Goal: Contribute content: Contribute content

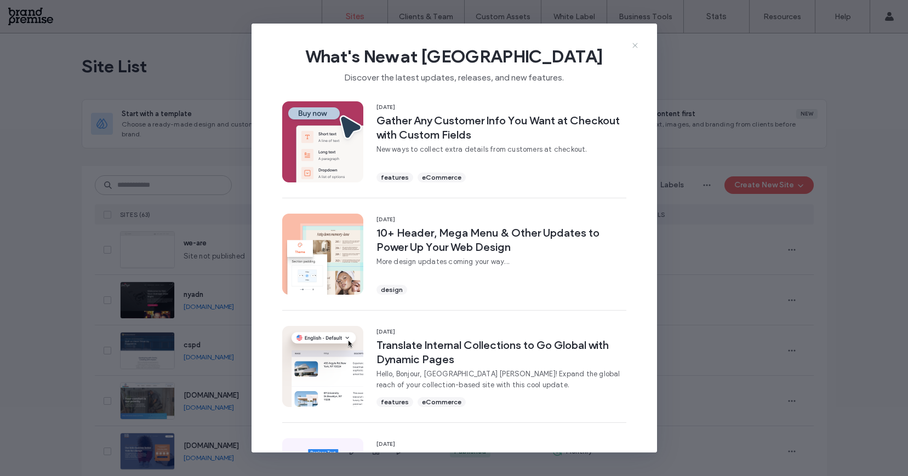
click at [631, 43] on icon at bounding box center [635, 45] width 9 height 9
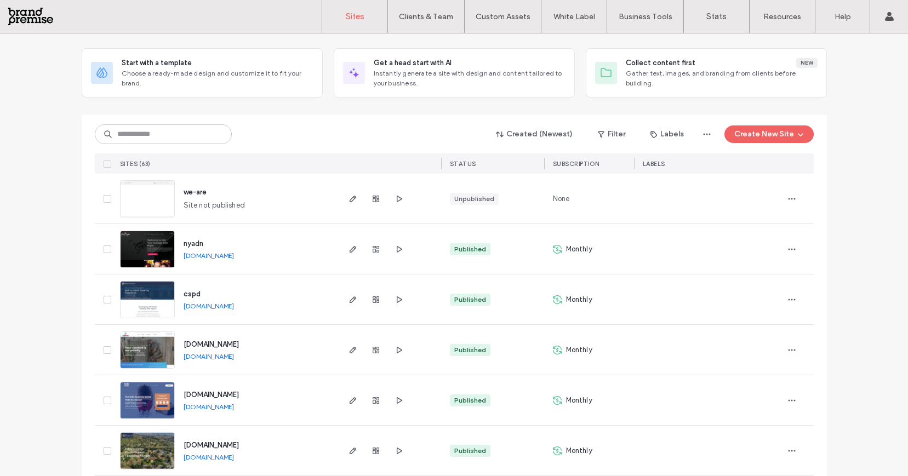
scroll to position [54, 0]
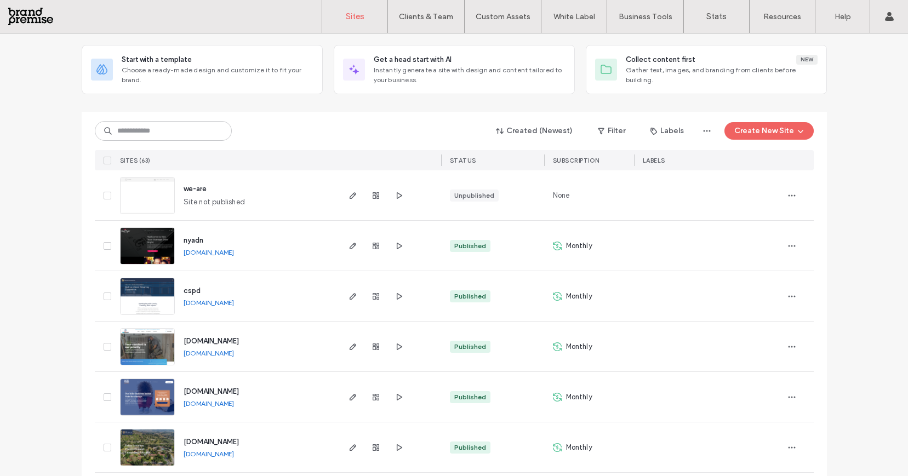
click at [163, 191] on img at bounding box center [148, 215] width 54 height 75
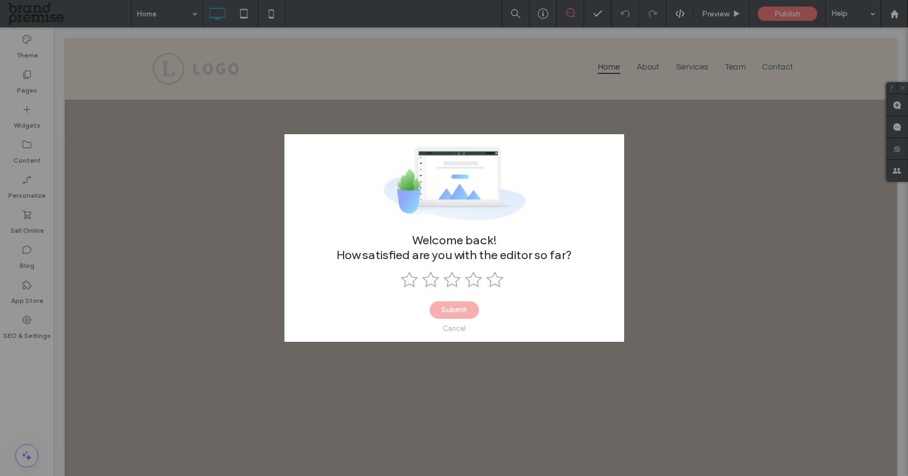
click at [454, 330] on div "Cancel" at bounding box center [454, 328] width 23 height 8
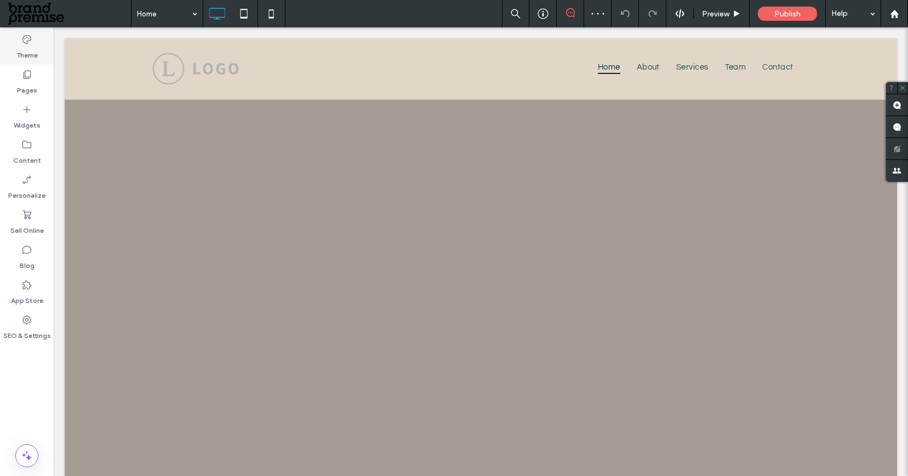
click at [24, 43] on icon at bounding box center [26, 39] width 11 height 11
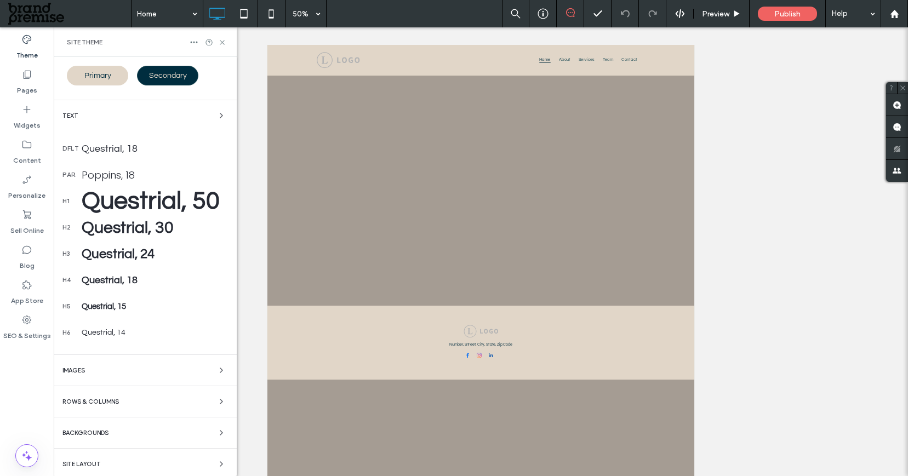
scroll to position [119, 0]
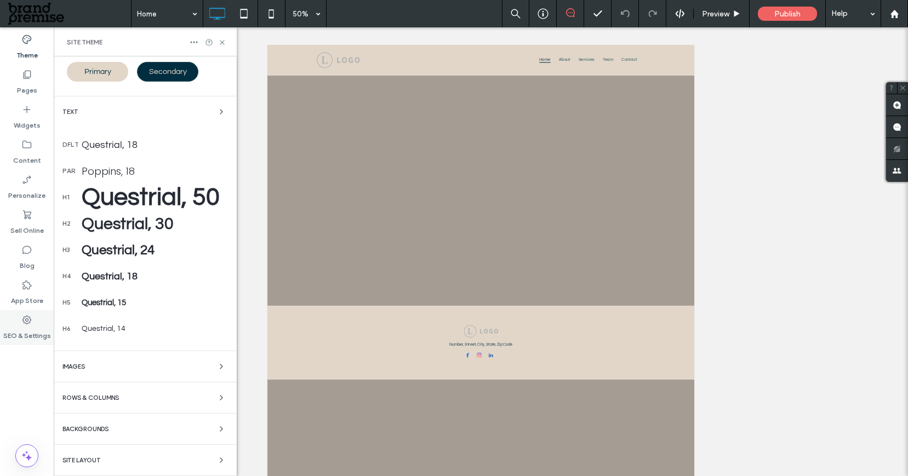
click at [24, 328] on label "SEO & Settings" at bounding box center [27, 332] width 48 height 15
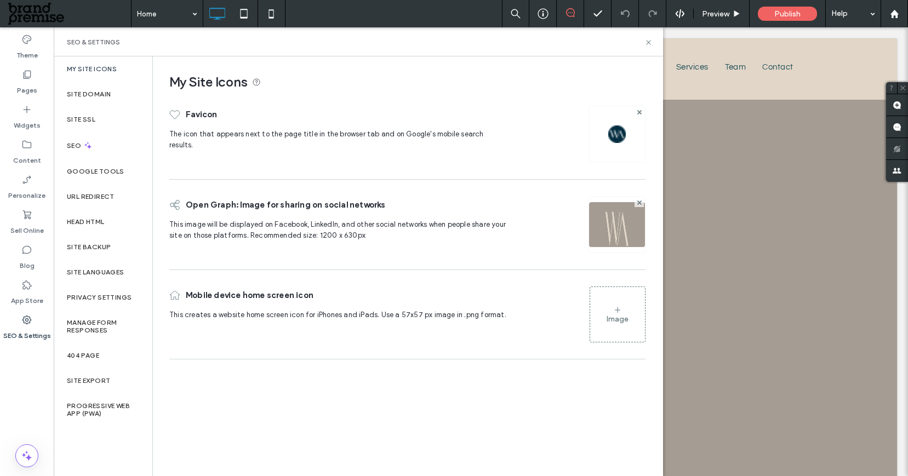
click at [620, 225] on img at bounding box center [617, 239] width 56 height 75
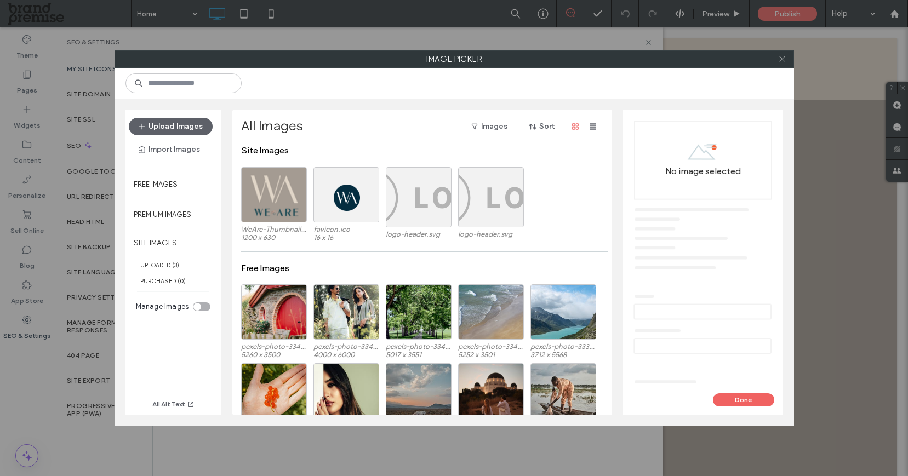
click at [780, 60] on use at bounding box center [781, 58] width 5 height 5
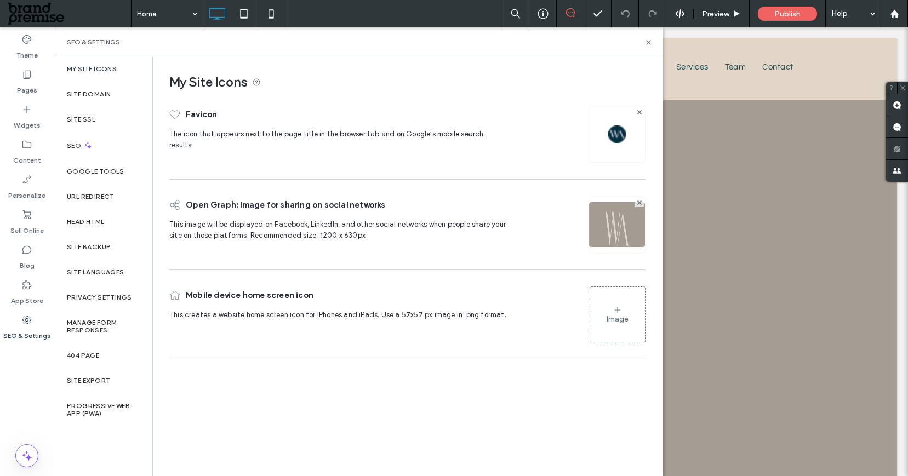
click at [87, 65] on label "My Site Icons" at bounding box center [92, 69] width 50 height 8
click at [83, 98] on label "Site Domain" at bounding box center [89, 94] width 44 height 8
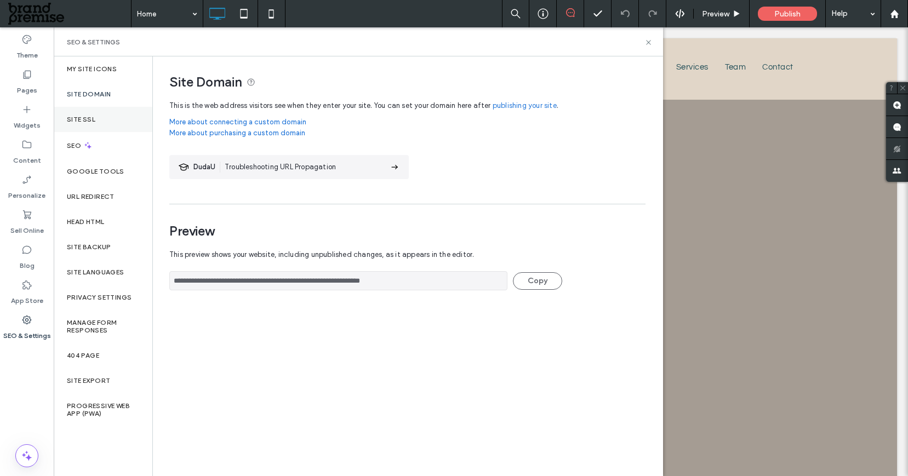
click at [76, 117] on label "Site SSL" at bounding box center [81, 120] width 28 height 8
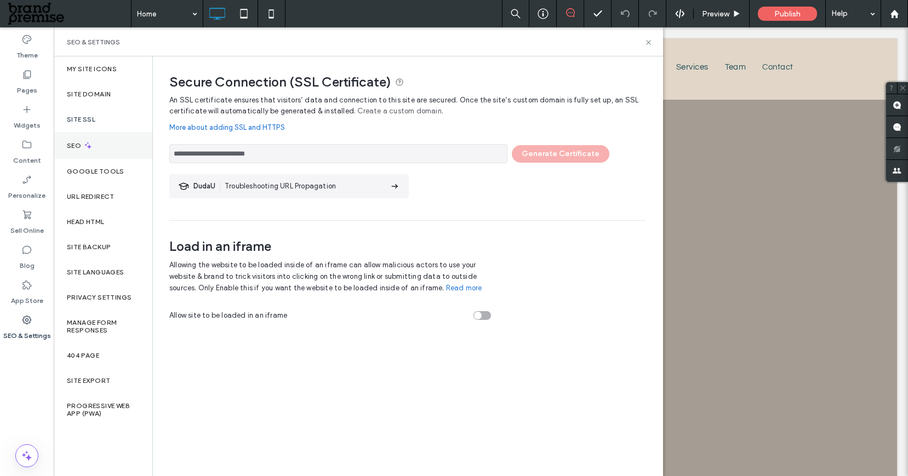
click at [73, 145] on label "SEO" at bounding box center [75, 146] width 16 height 8
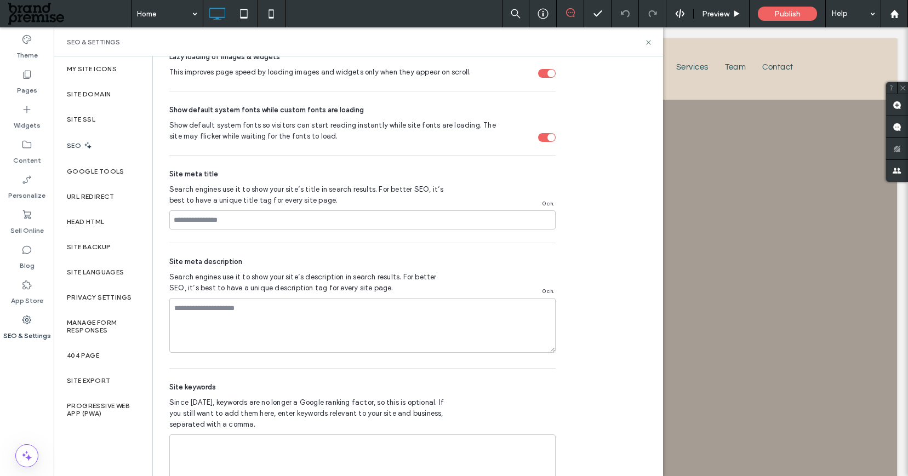
scroll to position [609, 0]
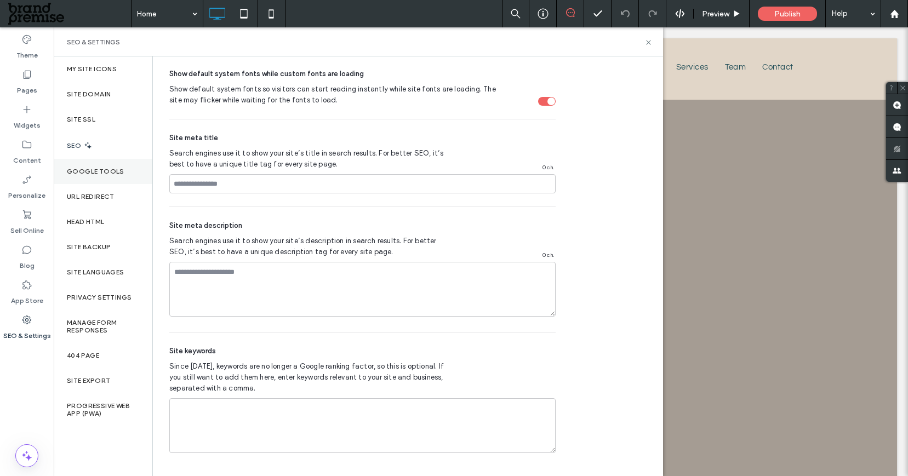
click at [84, 174] on label "Google Tools" at bounding box center [96, 172] width 58 height 8
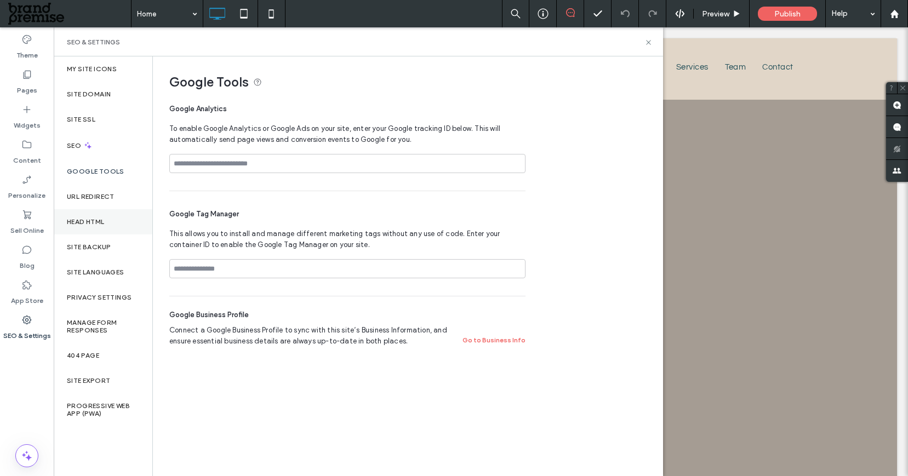
click at [85, 221] on label "Head HTML" at bounding box center [86, 222] width 38 height 8
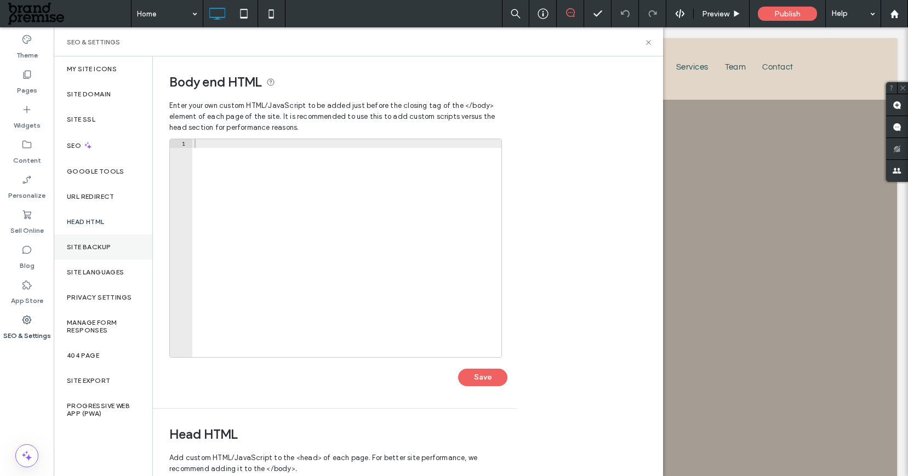
click at [83, 247] on label "Site Backup" at bounding box center [89, 247] width 44 height 8
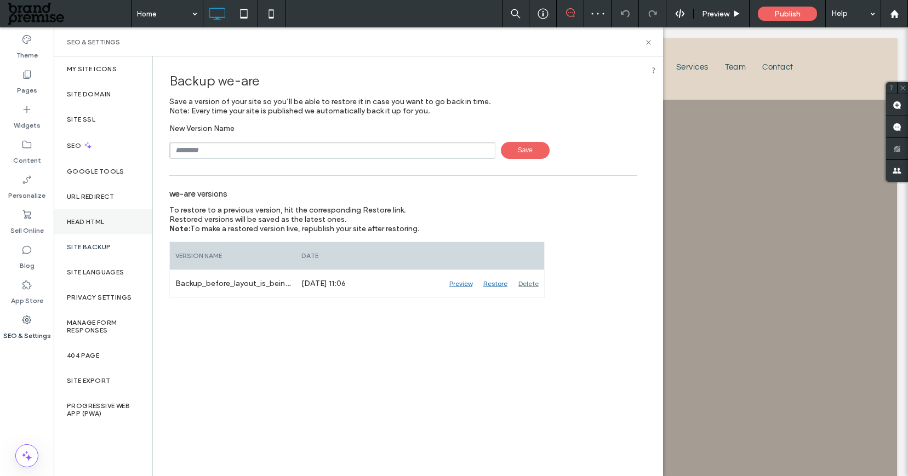
click at [86, 219] on label "Head HTML" at bounding box center [86, 222] width 38 height 8
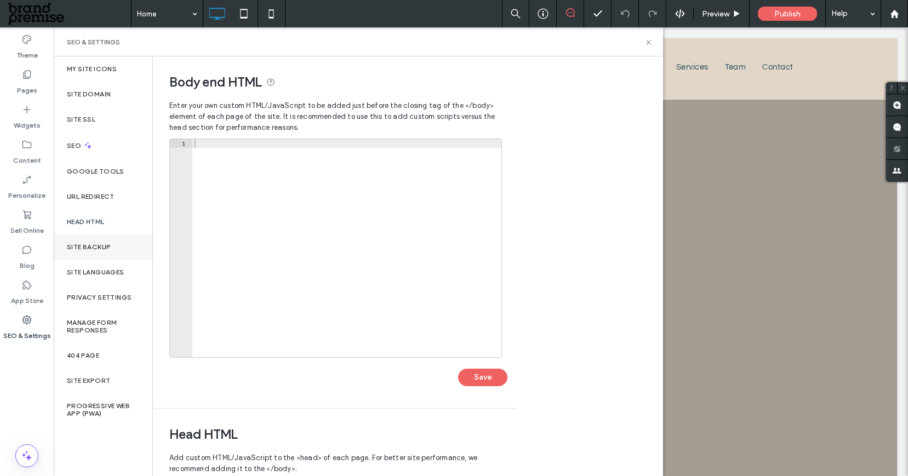
click at [73, 244] on label "Site Backup" at bounding box center [89, 247] width 44 height 8
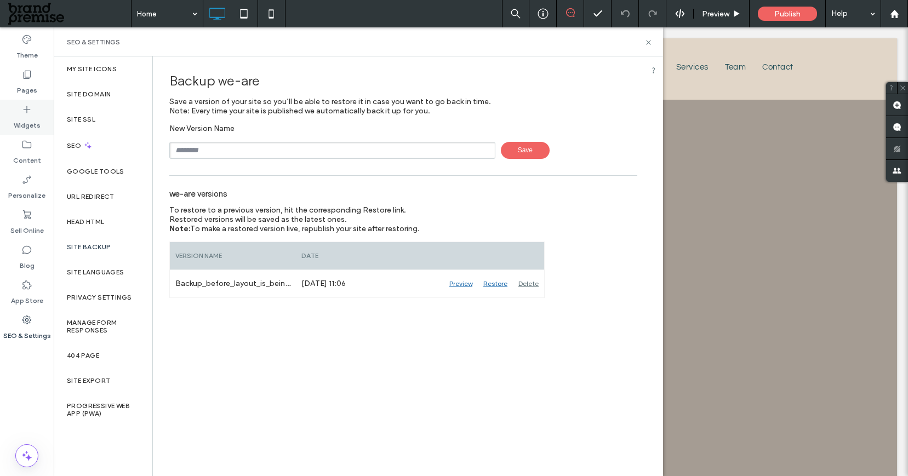
click at [27, 115] on label "Widgets" at bounding box center [27, 122] width 27 height 15
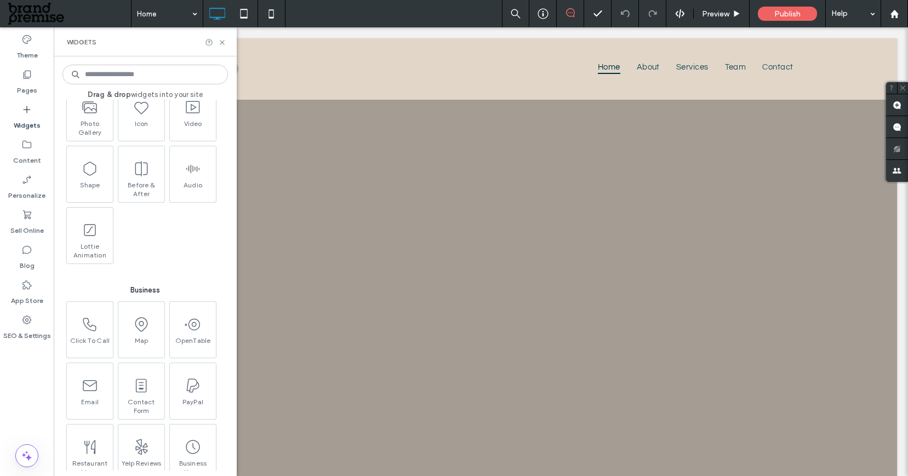
scroll to position [915, 0]
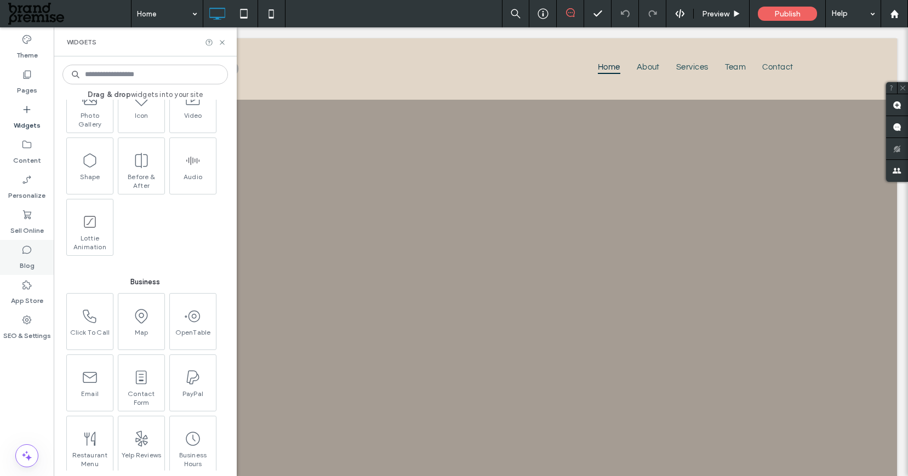
click at [27, 254] on icon at bounding box center [26, 249] width 11 height 11
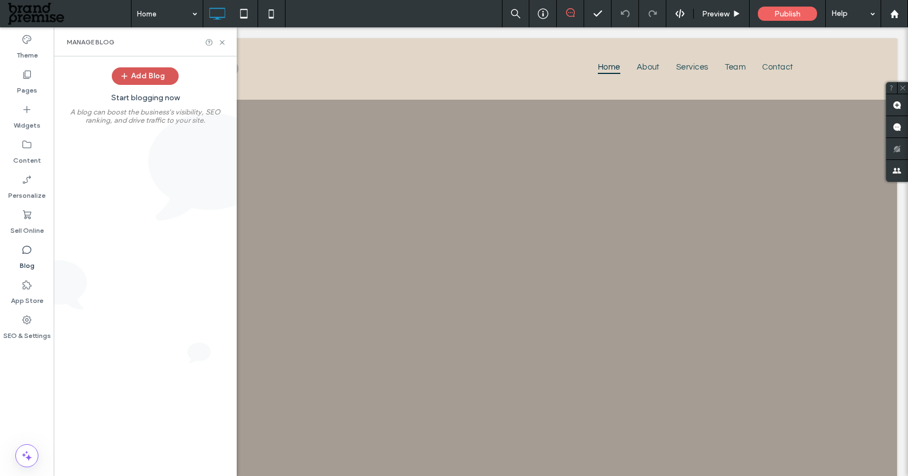
click at [145, 77] on button "Add Blog" at bounding box center [145, 76] width 67 height 18
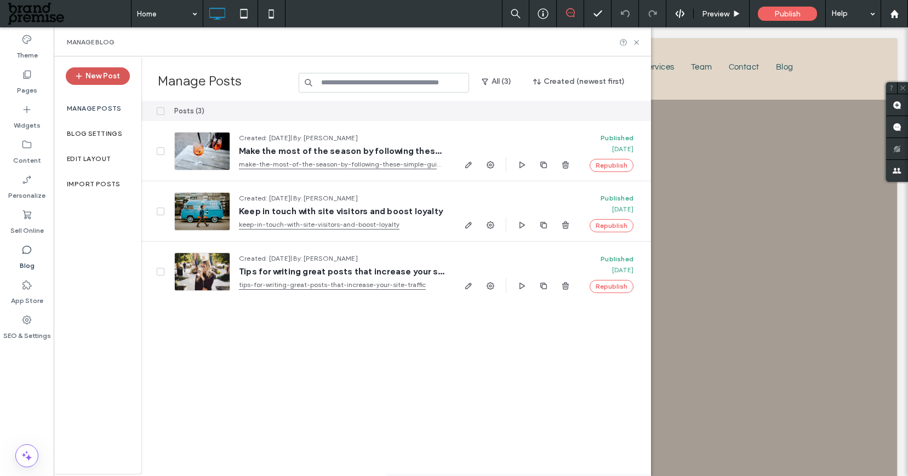
click at [100, 76] on button "New Post" at bounding box center [98, 76] width 64 height 18
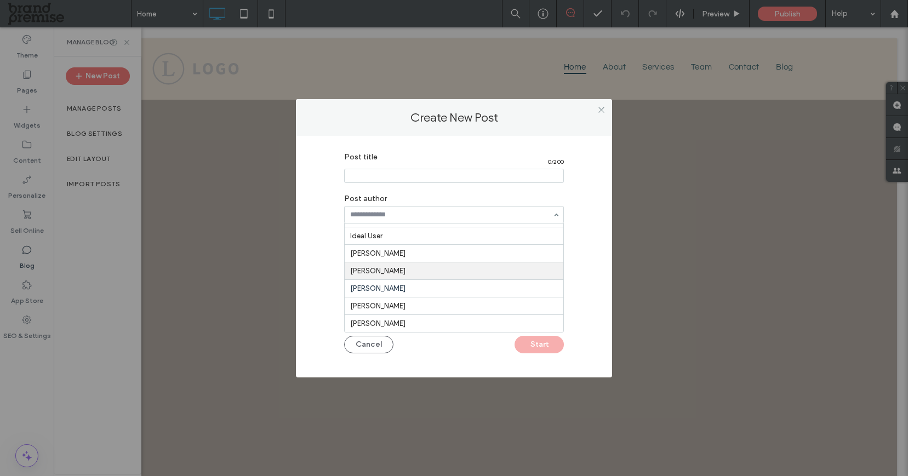
scroll to position [54, 0]
click at [587, 257] on div "Post title 0 / 200 Post author No author Sheharyar Butt013 Design Team Ideal Us…" at bounding box center [453, 254] width 283 height 214
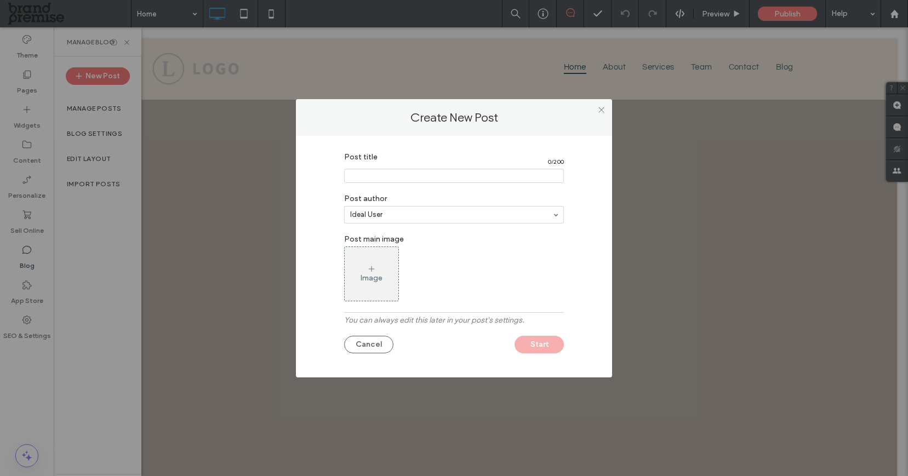
click at [374, 272] on icon at bounding box center [371, 269] width 9 height 9
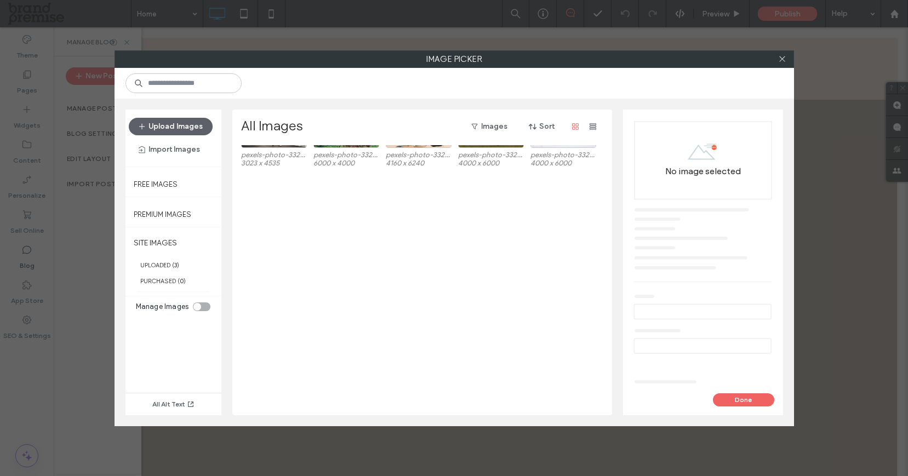
scroll to position [0, 0]
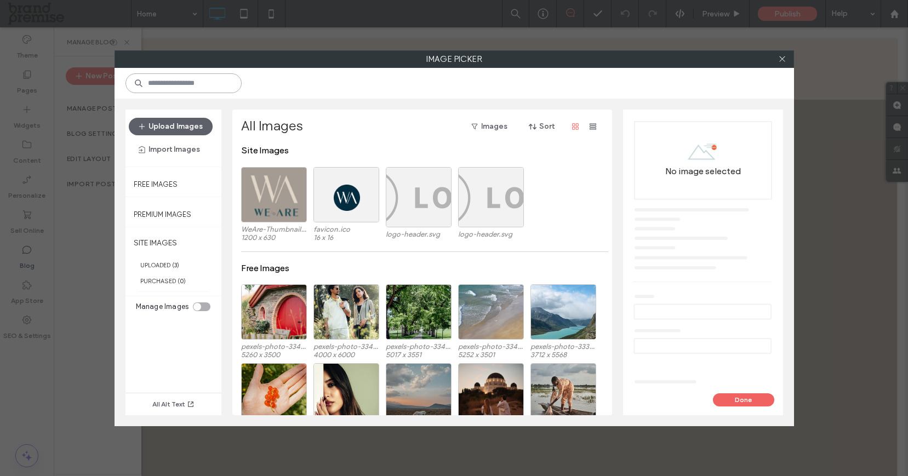
click at [179, 79] on input at bounding box center [183, 83] width 116 height 20
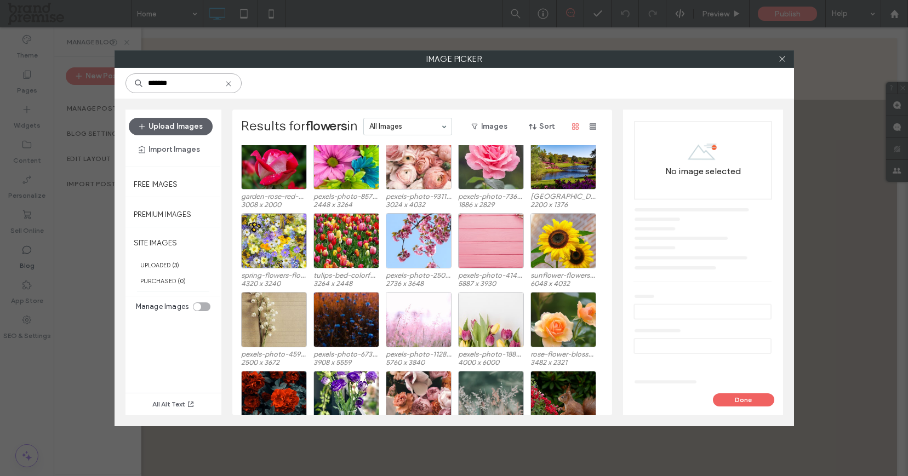
scroll to position [32, 0]
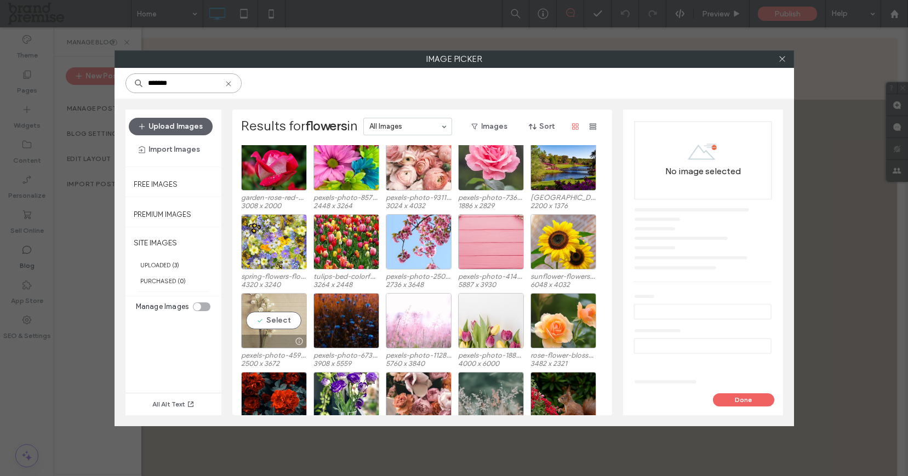
type input "*******"
click at [283, 316] on div "Select" at bounding box center [274, 320] width 66 height 55
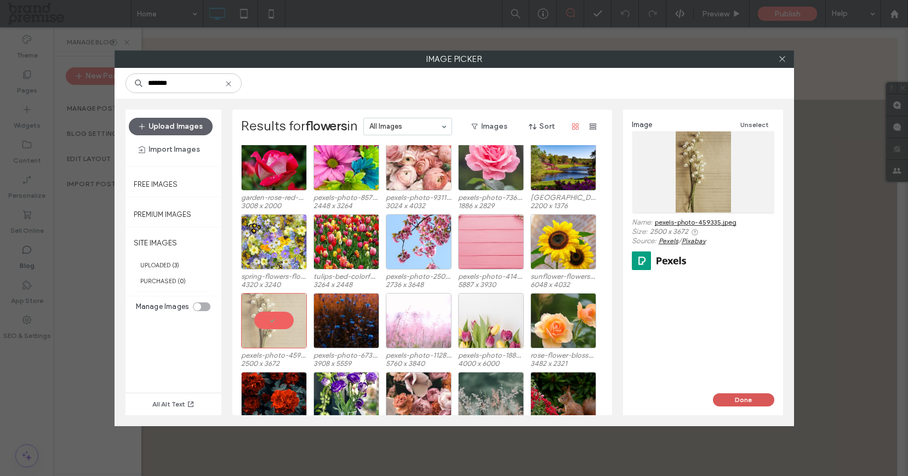
click at [743, 397] on button "Done" at bounding box center [743, 399] width 61 height 13
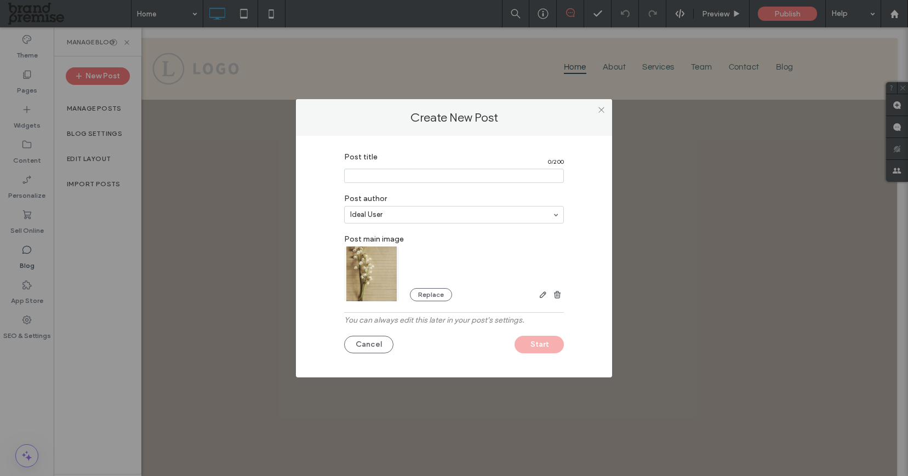
click at [374, 173] on input "Post title" at bounding box center [454, 176] width 220 height 14
type input "****"
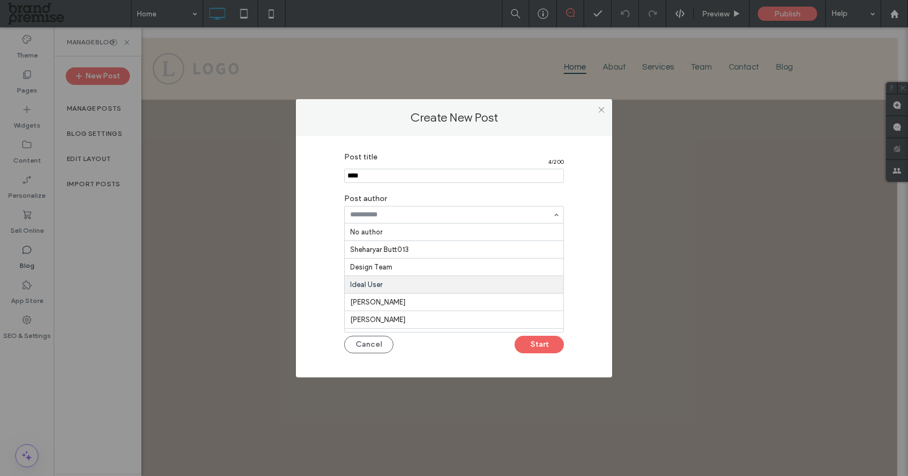
scroll to position [54, 0]
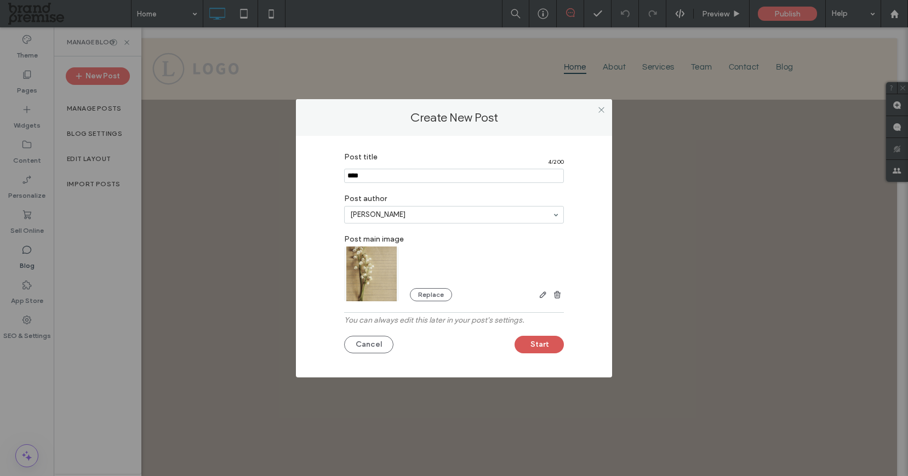
click at [537, 342] on button "Start" at bounding box center [539, 345] width 49 height 18
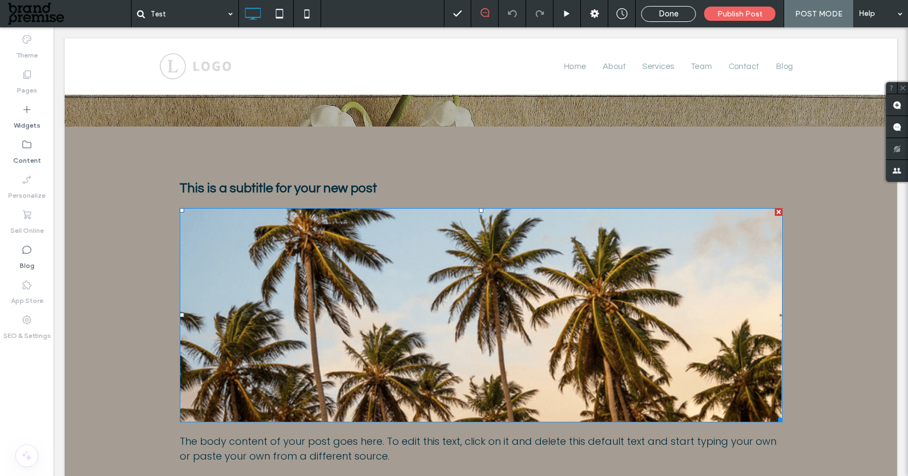
scroll to position [211, 0]
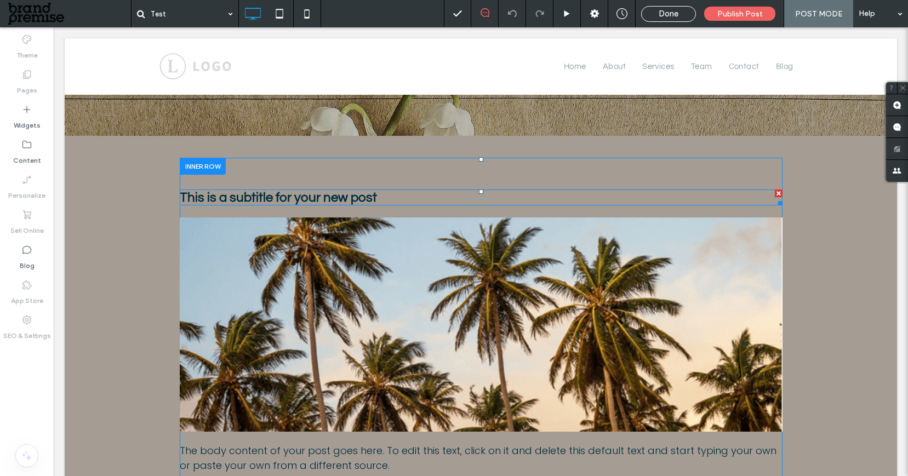
click at [306, 194] on span "This is a subtitle for your new post" at bounding box center [278, 198] width 197 height 14
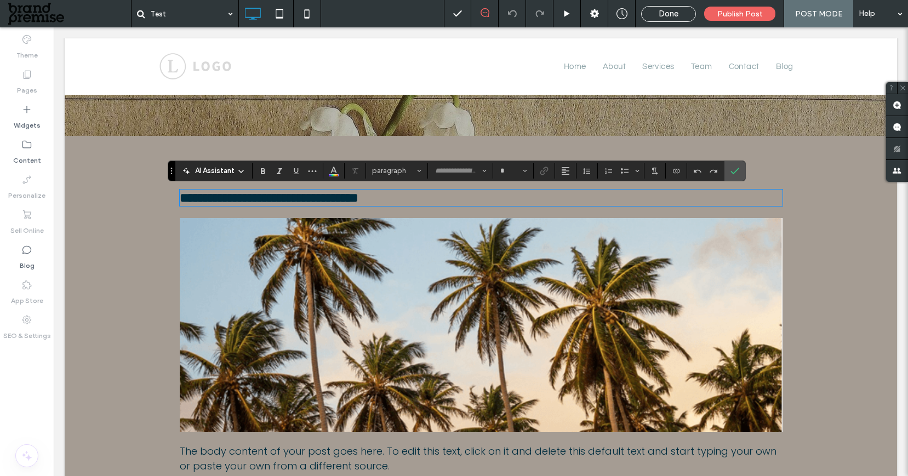
type input "*********"
type input "**"
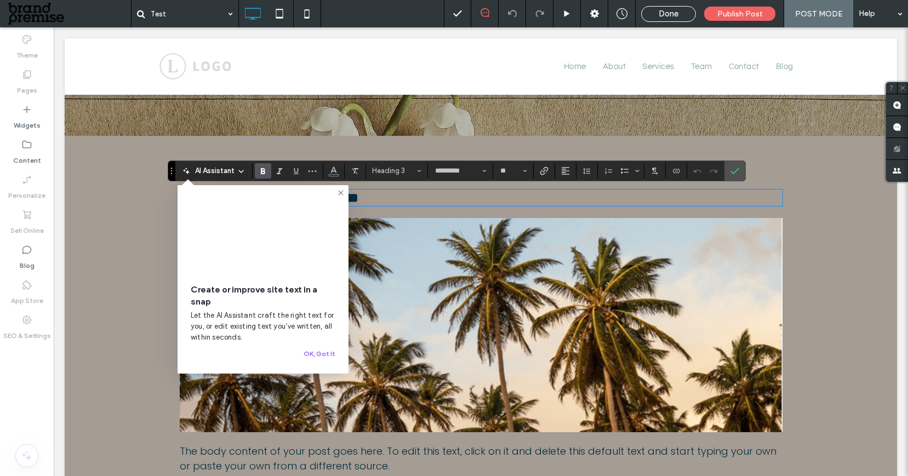
click at [827, 260] on div "**********" at bounding box center [481, 339] width 832 height 406
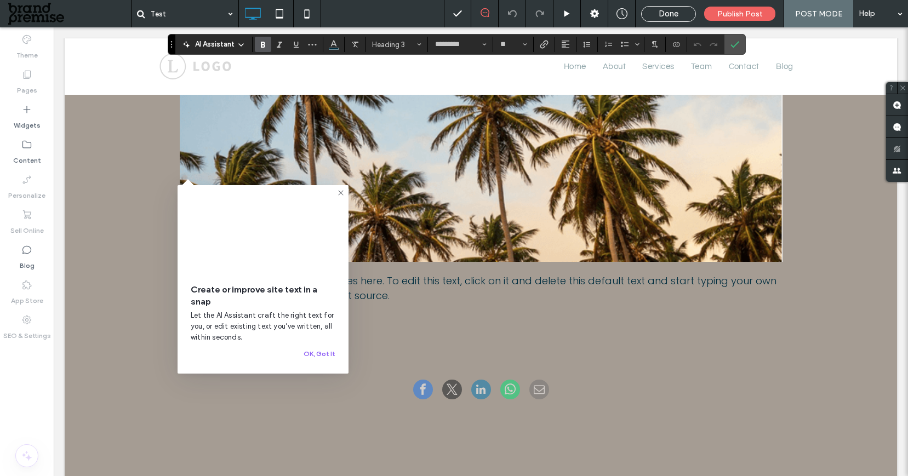
scroll to position [383, 0]
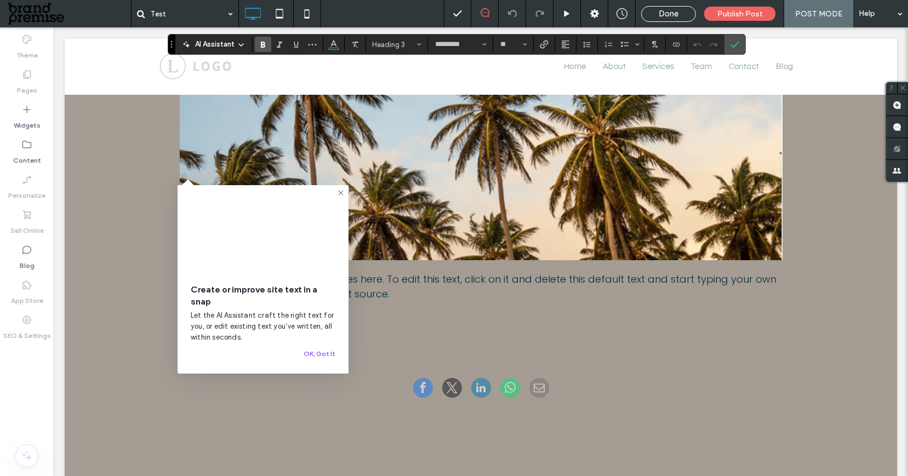
click at [392, 282] on span "The body content of your post goes here. To edit this text, click on it and del…" at bounding box center [478, 286] width 597 height 28
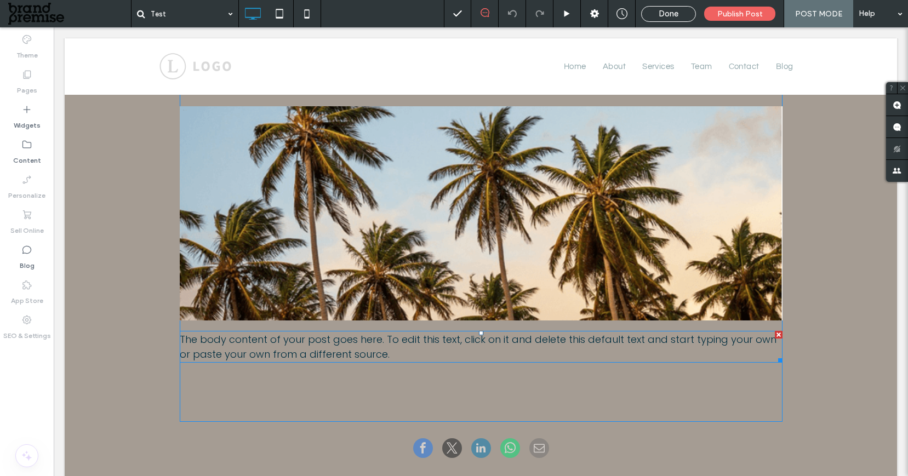
scroll to position [310, 0]
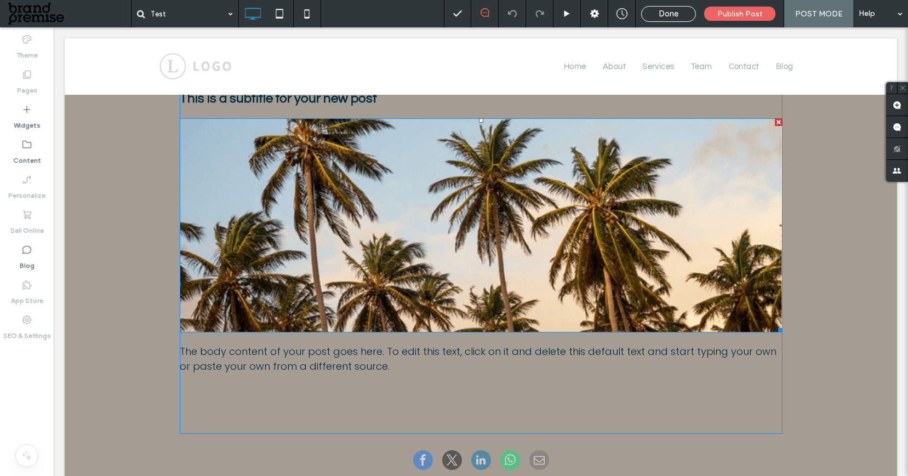
click at [649, 235] on img at bounding box center [481, 225] width 603 height 214
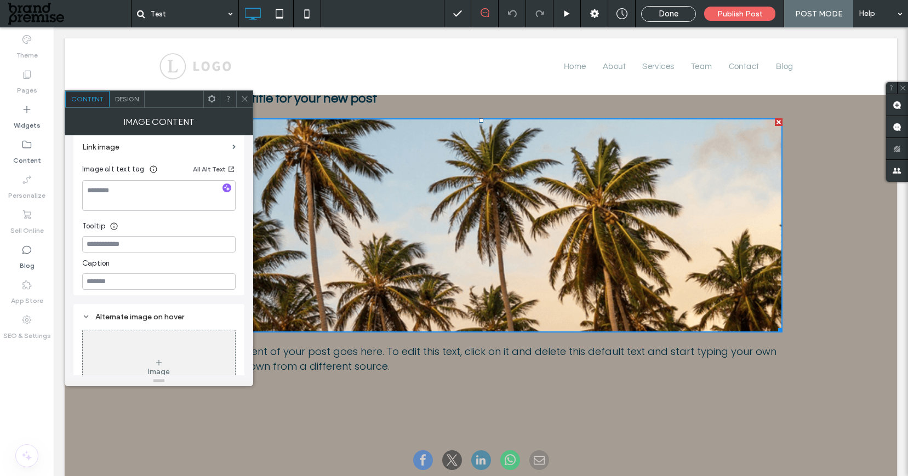
scroll to position [267, 0]
click at [242, 99] on icon at bounding box center [245, 99] width 8 height 8
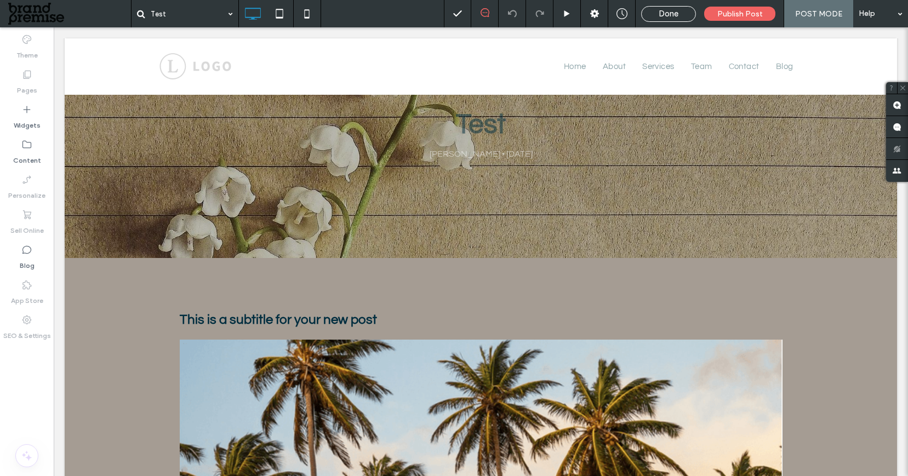
scroll to position [0, 0]
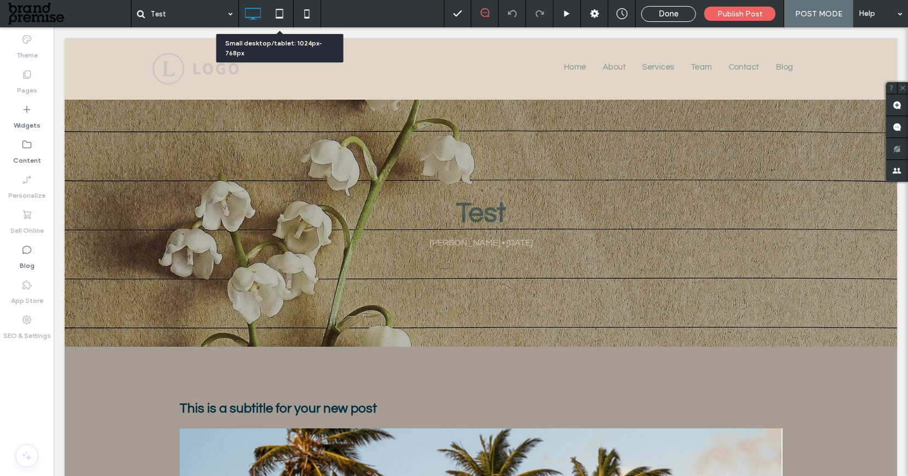
click at [283, 15] on icon at bounding box center [279, 14] width 22 height 22
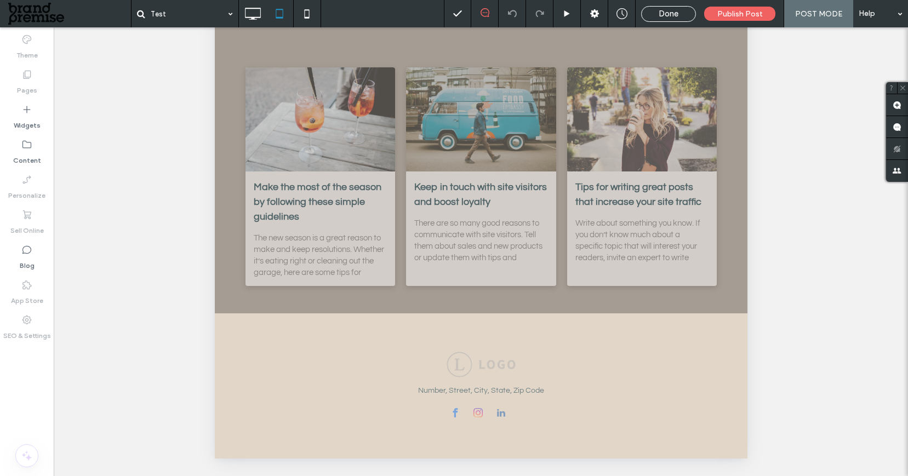
scroll to position [549, 0]
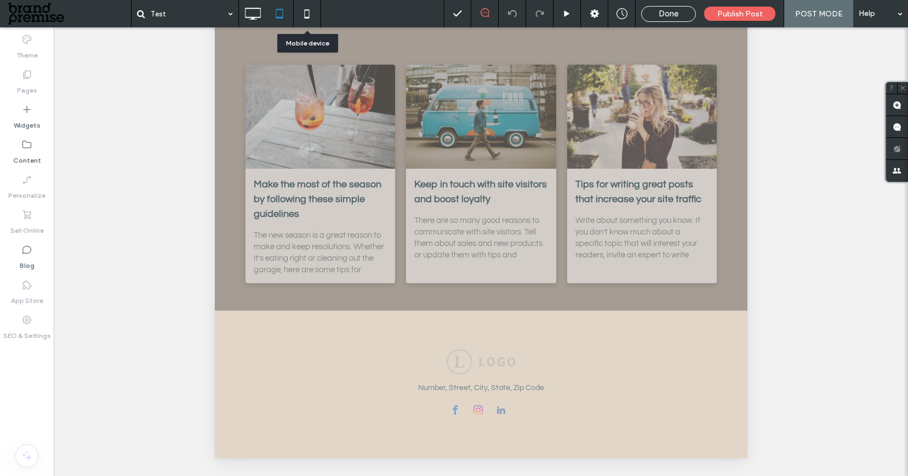
click at [310, 14] on icon at bounding box center [307, 14] width 22 height 22
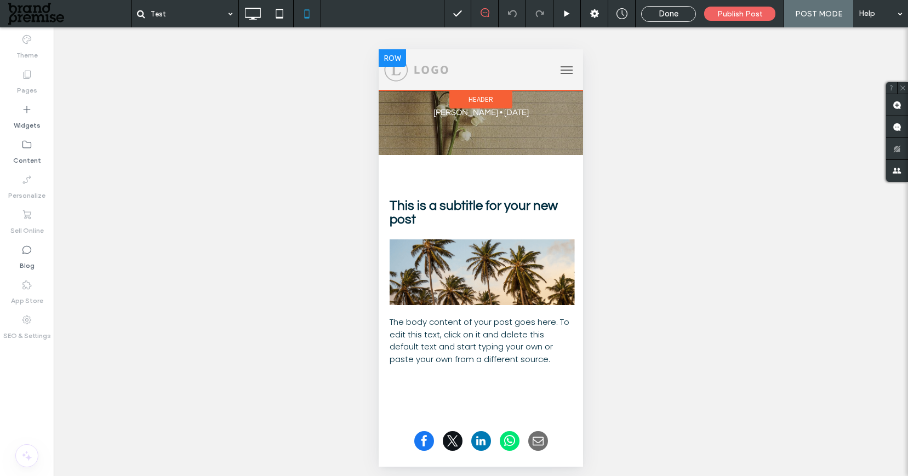
scroll to position [0, 0]
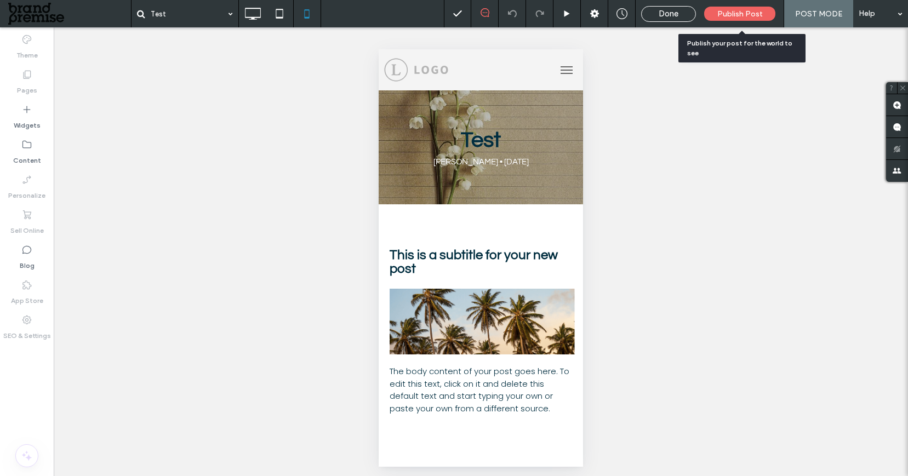
click at [738, 15] on span "Publish Post" at bounding box center [739, 13] width 45 height 9
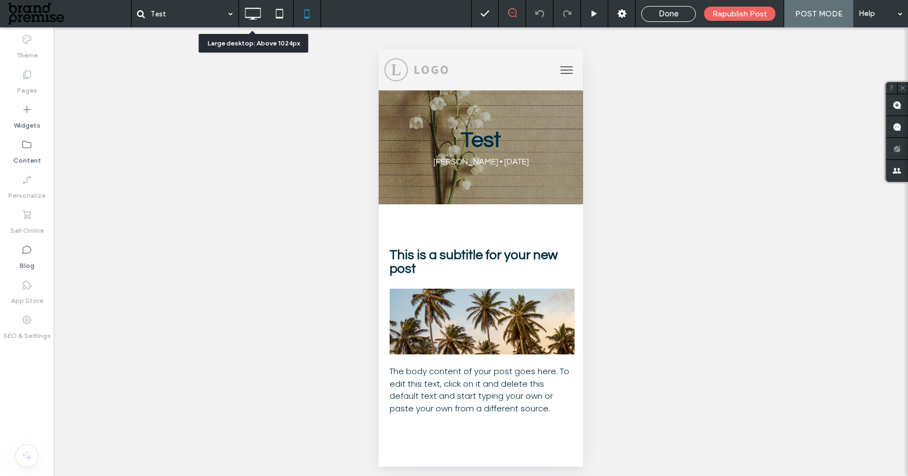
click at [251, 13] on icon at bounding box center [253, 14] width 22 height 22
